Goal: Information Seeking & Learning: Check status

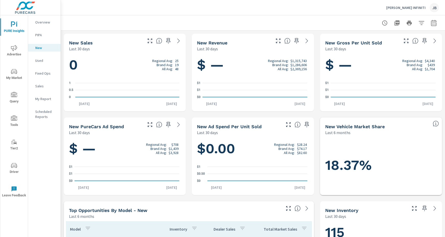
scroll to position [165, 0]
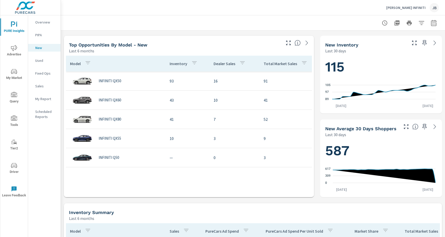
click at [12, 167] on icon "nav menu" at bounding box center [14, 165] width 6 height 6
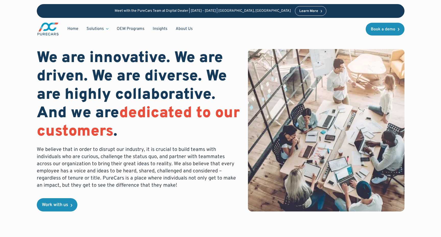
scroll to position [1, 0]
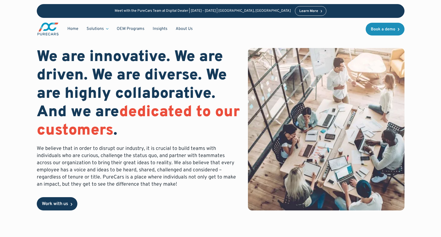
click at [59, 203] on div "Work with us" at bounding box center [55, 204] width 26 height 5
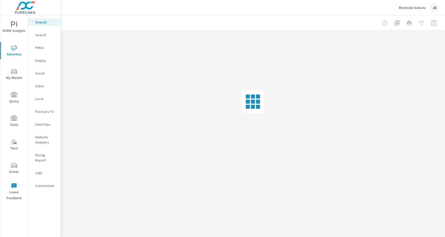
click at [41, 74] on p "Social" at bounding box center [45, 73] width 21 height 5
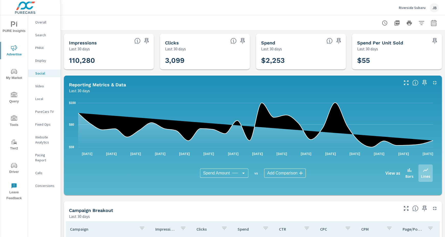
click at [381, 23] on icon "button" at bounding box center [384, 23] width 6 height 6
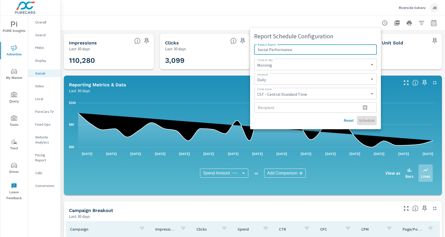
click at [365, 15] on div at bounding box center [222, 118] width 445 height 237
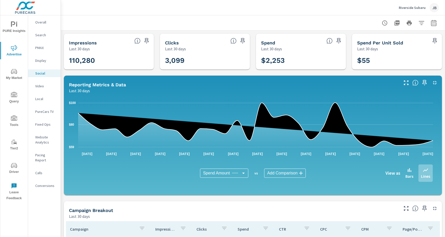
click at [431, 22] on icon "button" at bounding box center [433, 23] width 5 height 6
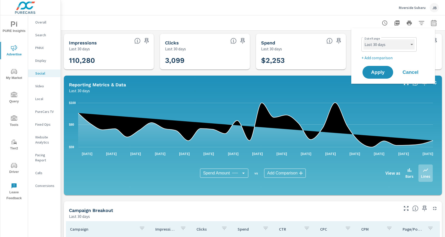
click at [414, 41] on select "Custom [DATE] Last week Last 7 days Last 14 days Last 30 days Last 45 days Last…" at bounding box center [388, 44] width 51 height 10
click at [363, 39] on select "Custom [DATE] Last week Last 7 days Last 14 days Last 30 days Last 45 days Last…" at bounding box center [388, 44] width 51 height 10
select select "Last 60 days"
click at [377, 75] on span "Apply" at bounding box center [377, 72] width 21 height 5
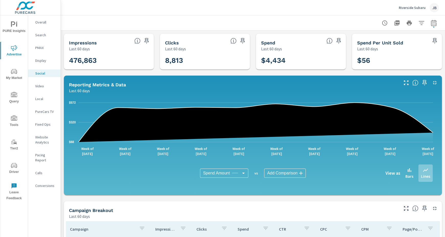
click at [42, 154] on p "Pacing Report" at bounding box center [45, 157] width 21 height 10
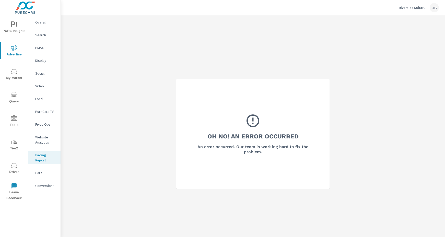
click at [39, 140] on p "Website Analytics" at bounding box center [45, 140] width 21 height 10
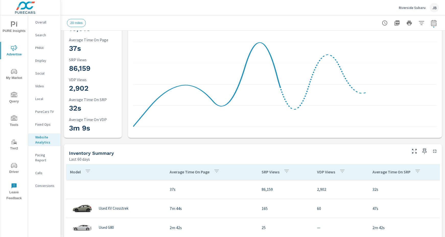
scroll to position [98, 0]
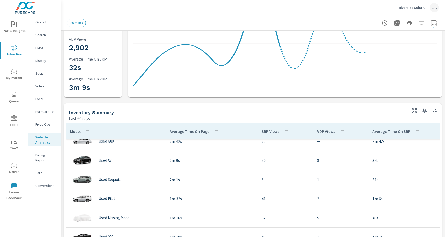
scroll to position [46, 0]
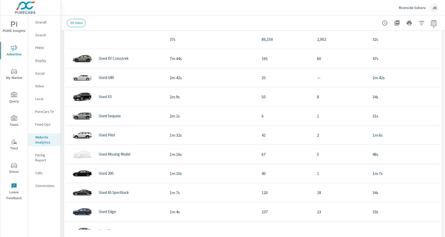
scroll to position [217, 0]
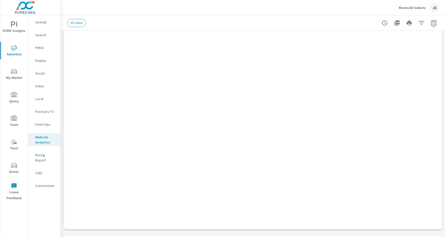
scroll to position [256, 0]
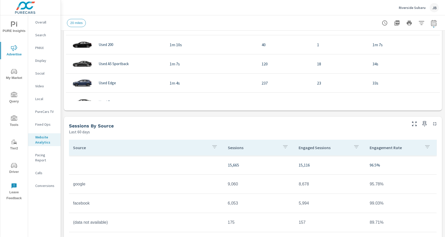
scroll to position [422, 0]
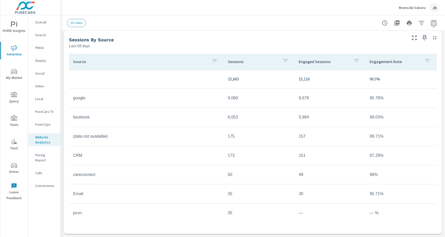
click at [35, 71] on p "Social" at bounding box center [45, 73] width 21 height 5
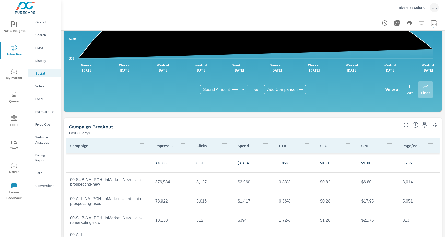
scroll to position [129, 0]
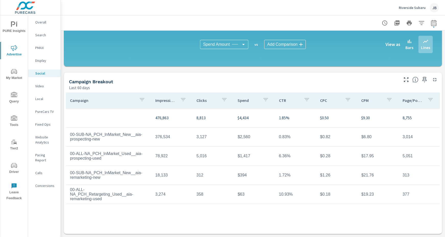
click at [116, 138] on td "00-SUB-NA_PCH_InMarket_New__aia-prospecting-new" at bounding box center [108, 136] width 85 height 17
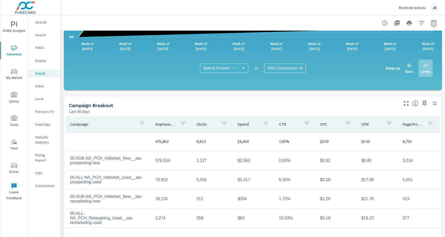
scroll to position [0, 0]
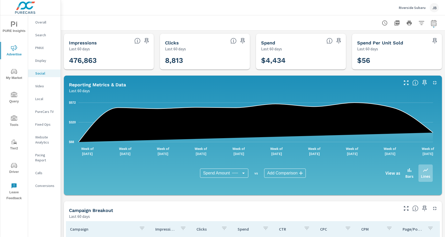
click at [177, 51] on p "Last 60 days" at bounding box center [175, 49] width 21 height 6
click at [175, 60] on h3 "8,813" at bounding box center [205, 60] width 80 height 9
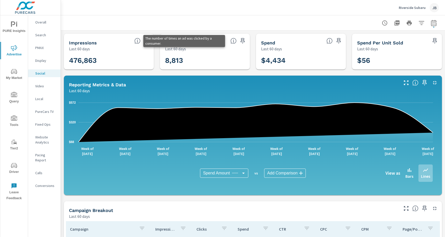
click at [233, 42] on icon at bounding box center [233, 41] width 6 height 6
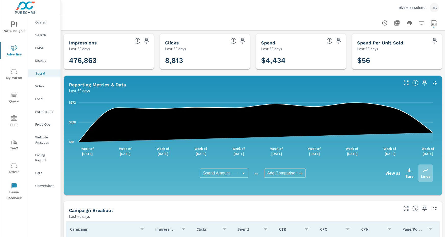
click at [222, 65] on h3 "8,813" at bounding box center [205, 60] width 80 height 9
click at [102, 22] on div at bounding box center [253, 22] width 372 height 15
click at [42, 156] on p "Pacing Report" at bounding box center [45, 157] width 21 height 10
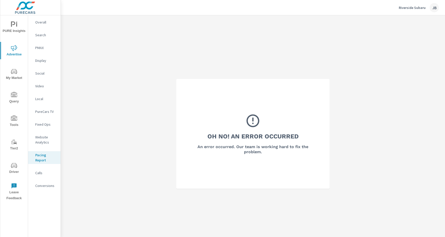
click at [43, 21] on p "Overall" at bounding box center [45, 22] width 21 height 5
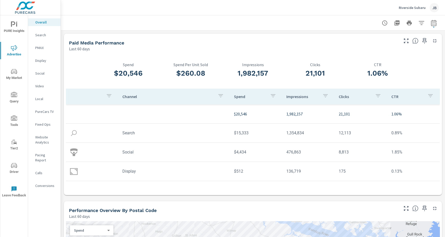
click at [151, 156] on td "Social" at bounding box center [173, 152] width 111 height 13
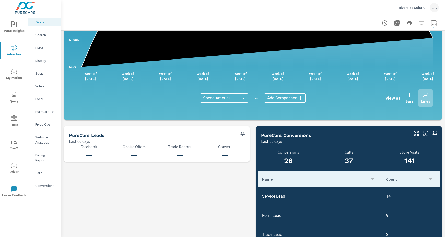
scroll to position [505, 0]
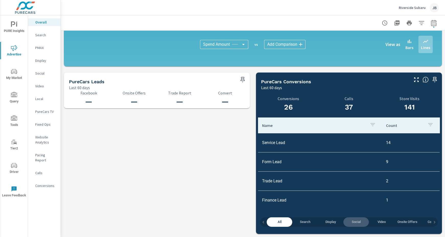
click at [355, 223] on span "Social" at bounding box center [355, 222] width 19 height 6
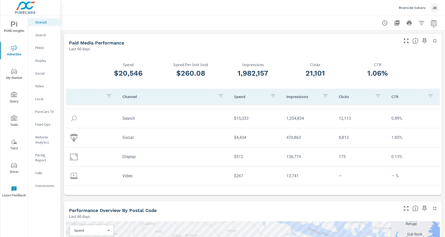
click at [41, 99] on p "Local" at bounding box center [45, 98] width 21 height 5
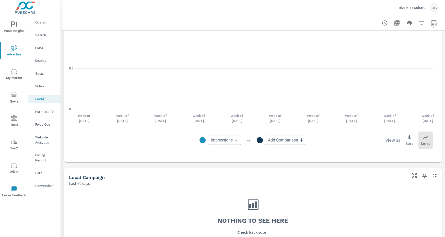
scroll to position [129, 0]
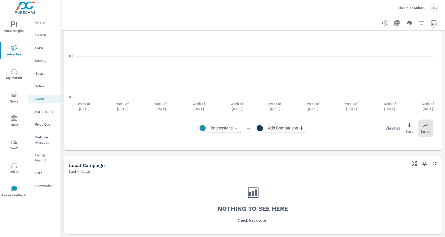
click at [162, 107] on p "Week of [DATE]" at bounding box center [161, 106] width 18 height 10
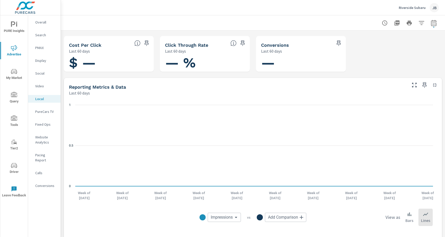
scroll to position [0, 0]
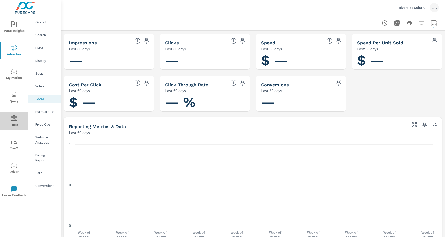
click at [14, 118] on icon "nav menu" at bounding box center [14, 117] width 6 height 5
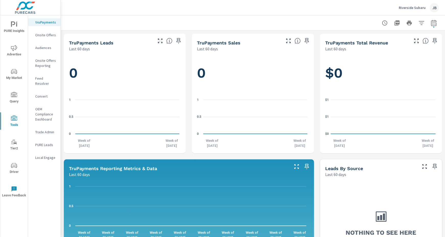
drag, startPoint x: 14, startPoint y: 95, endPoint x: 14, endPoint y: 98, distance: 2.9
click at [14, 95] on icon "nav menu" at bounding box center [14, 95] width 6 height 6
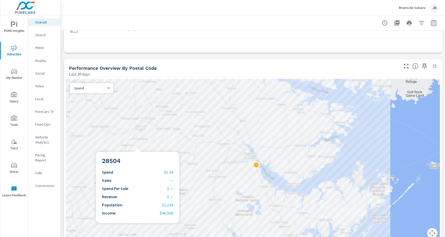
scroll to position [142, 0]
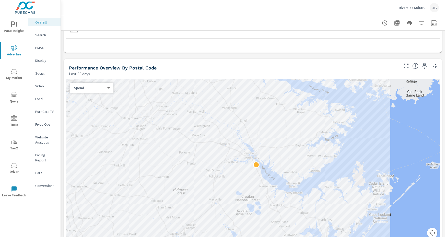
click at [10, 120] on span "Tools" at bounding box center [14, 121] width 25 height 13
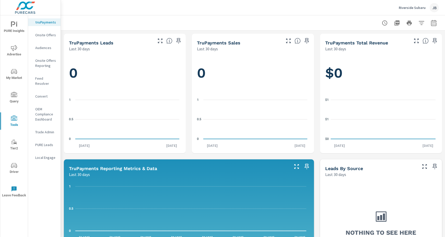
click at [47, 94] on p "Convert" at bounding box center [45, 96] width 21 height 5
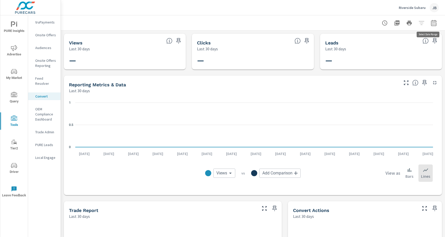
click at [430, 24] on icon "button" at bounding box center [433, 23] width 6 height 6
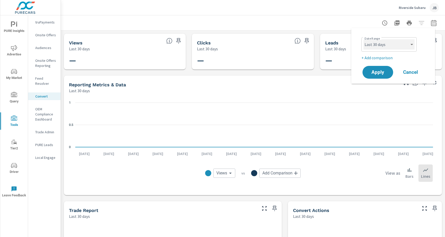
click at [395, 43] on select "Custom [DATE] Last week Last 7 days Last 14 days Last 30 days Last 45 days Last…" at bounding box center [388, 44] width 51 height 10
click at [363, 39] on select "Custom [DATE] Last week Last 7 days Last 14 days Last 30 days Last 45 days Last…" at bounding box center [388, 44] width 51 height 10
select select "Last 60 days"
click at [373, 74] on span "Apply" at bounding box center [377, 72] width 21 height 5
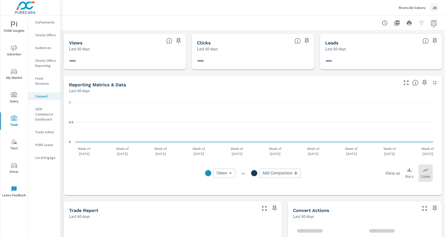
click at [157, 152] on p "Week of [DATE]" at bounding box center [161, 151] width 18 height 10
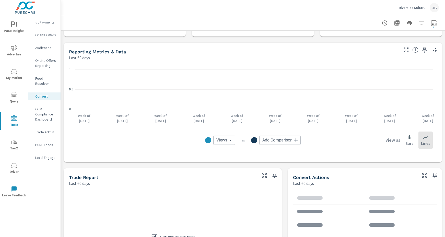
scroll to position [30, 0]
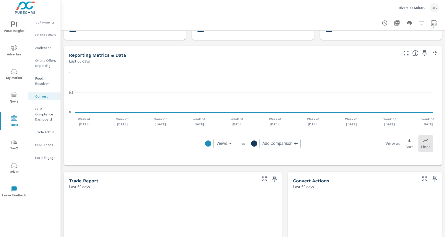
click at [15, 53] on span "Advertise" at bounding box center [14, 51] width 25 height 13
